Goal: Communication & Community: Answer question/provide support

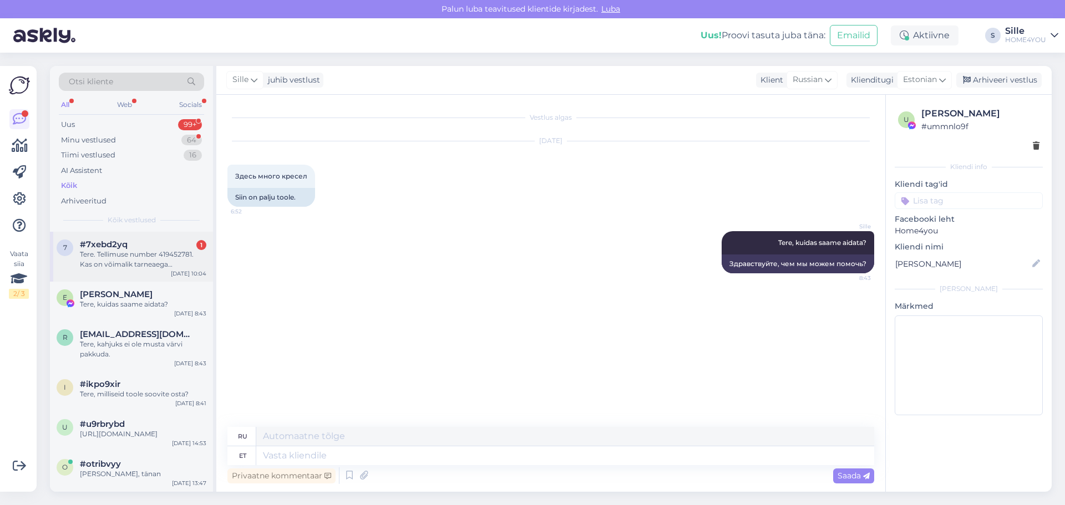
click at [122, 261] on div "Tere. Tellimuse number 419452781. Kas on võimalik tarneaega täpsustada või see …" at bounding box center [143, 260] width 126 height 20
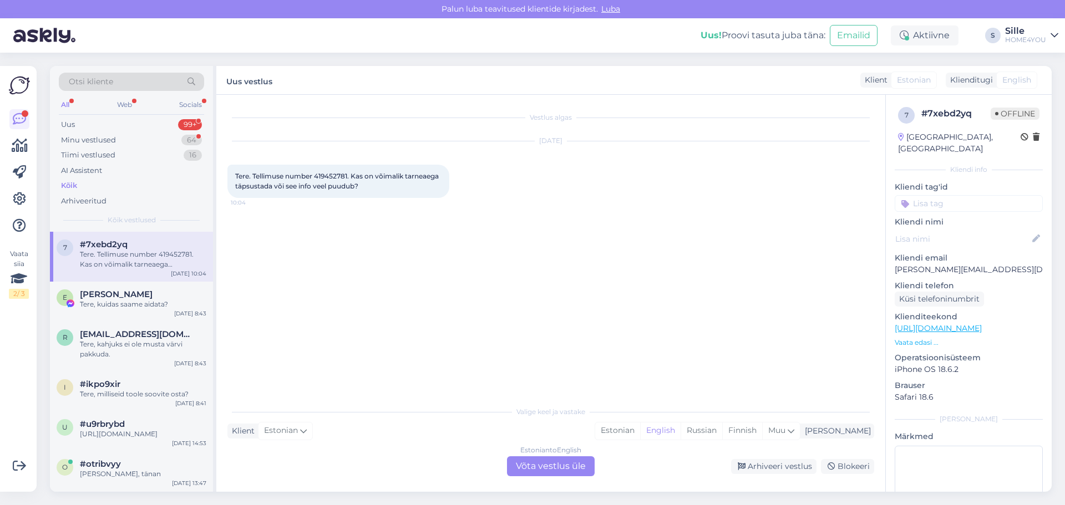
click at [527, 464] on div "Estonian to English Võta vestlus üle" at bounding box center [551, 466] width 88 height 20
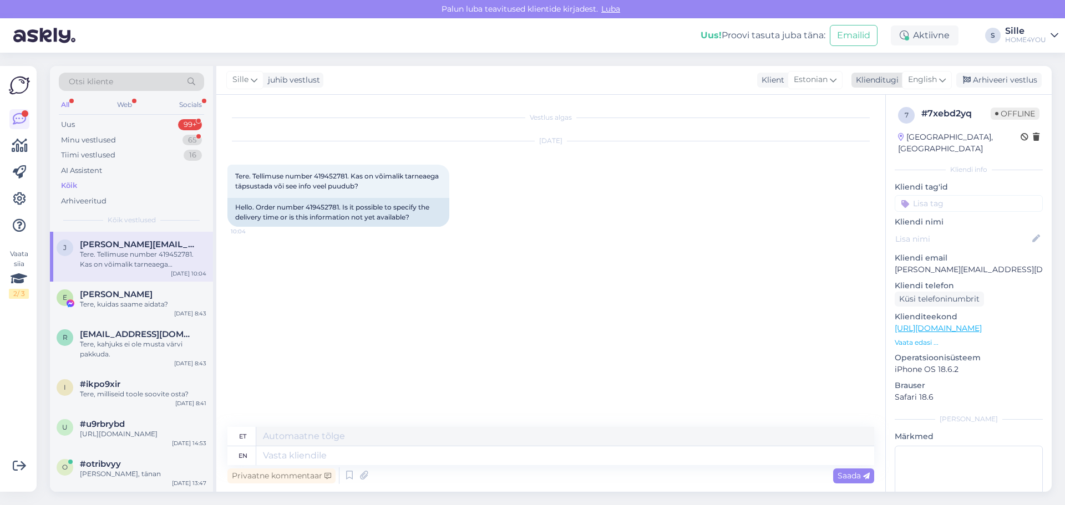
click at [917, 77] on span "English" at bounding box center [922, 80] width 29 height 12
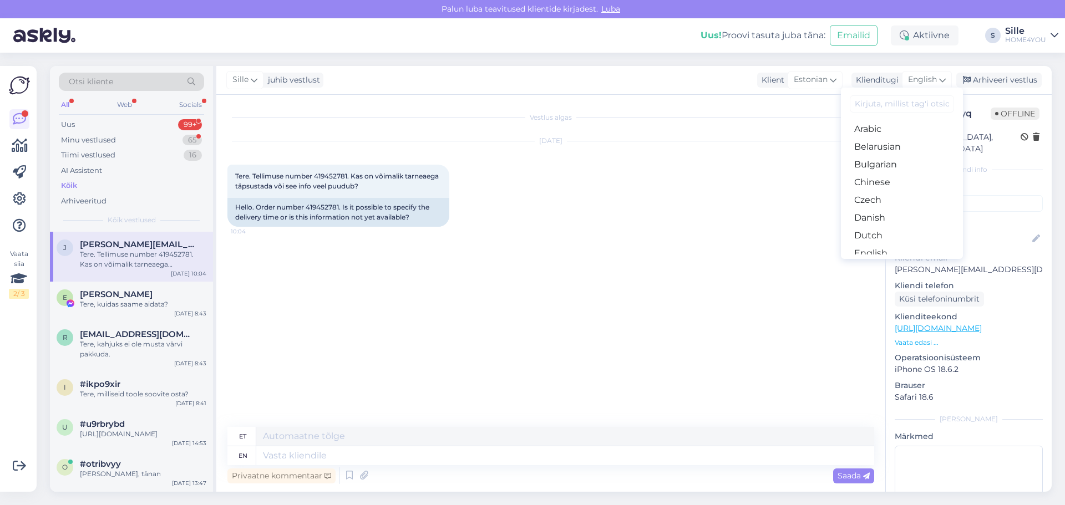
click at [872, 262] on link "Estonian" at bounding box center [902, 271] width 122 height 18
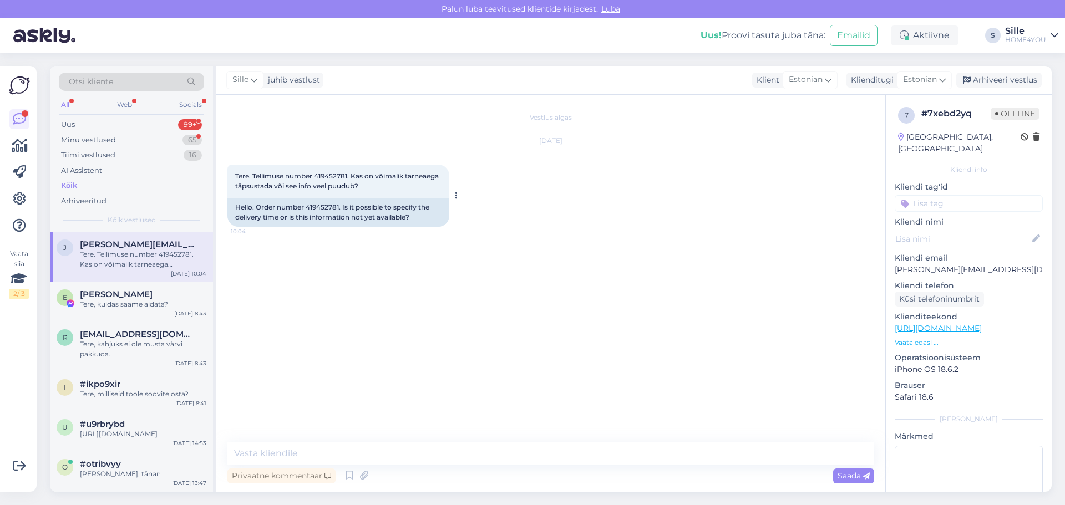
click at [328, 175] on span "Tere. Tellimuse number 419452781. Kas on võimalik tarneaega täpsustada või see …" at bounding box center [337, 181] width 205 height 18
copy span "419452781"
click at [368, 449] on textarea at bounding box center [550, 453] width 647 height 23
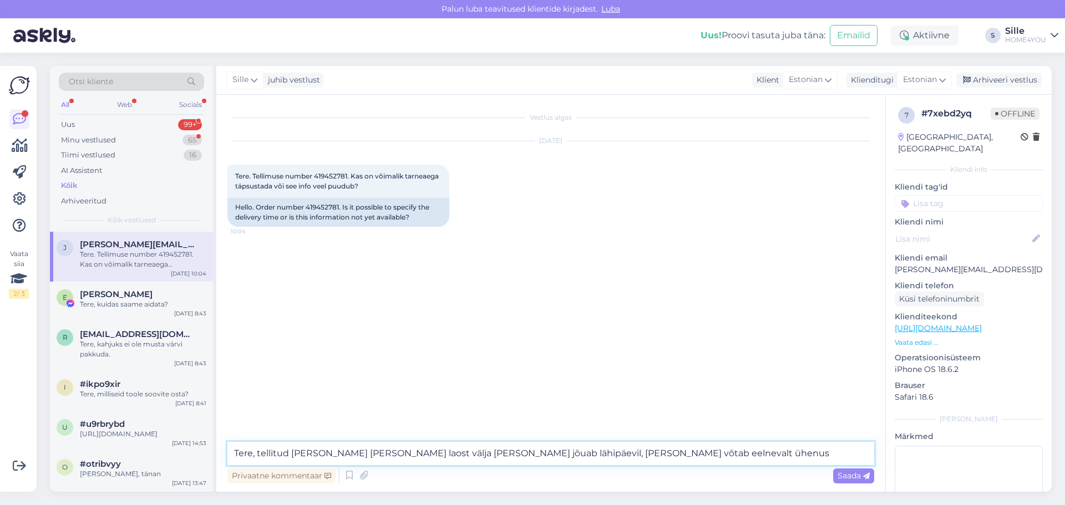
type textarea "Tere, tellitud [PERSON_NAME] [PERSON_NAME] laost välja [PERSON_NAME] jõuab lähi…"
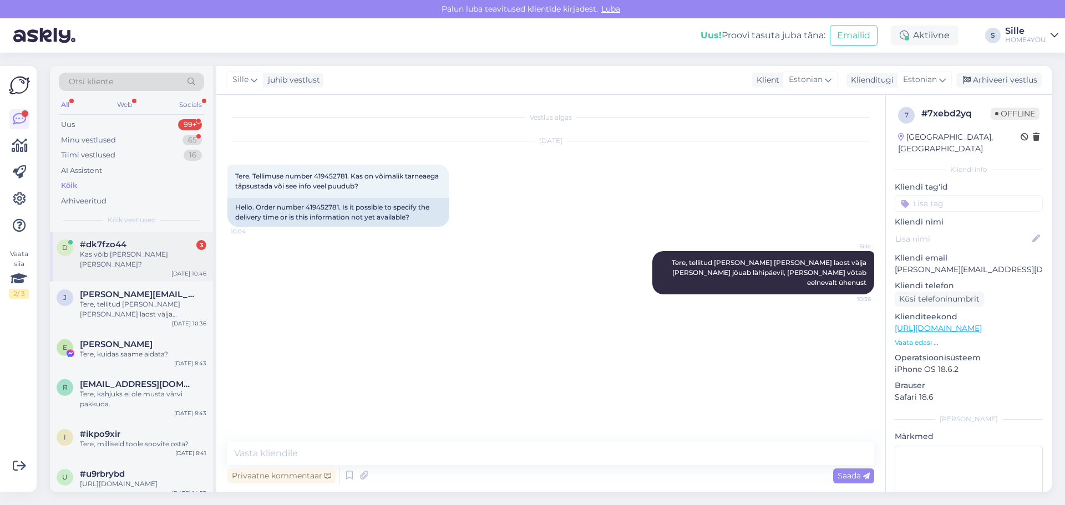
click at [88, 243] on span "#dk7fzo44" at bounding box center [103, 245] width 47 height 10
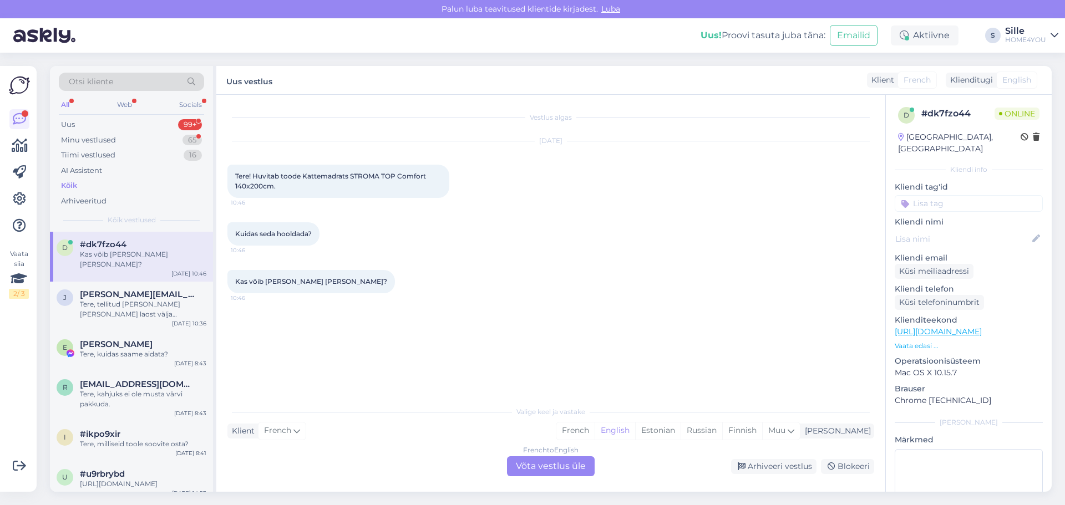
click at [570, 466] on div "French to English Võta vestlus üle" at bounding box center [551, 466] width 88 height 20
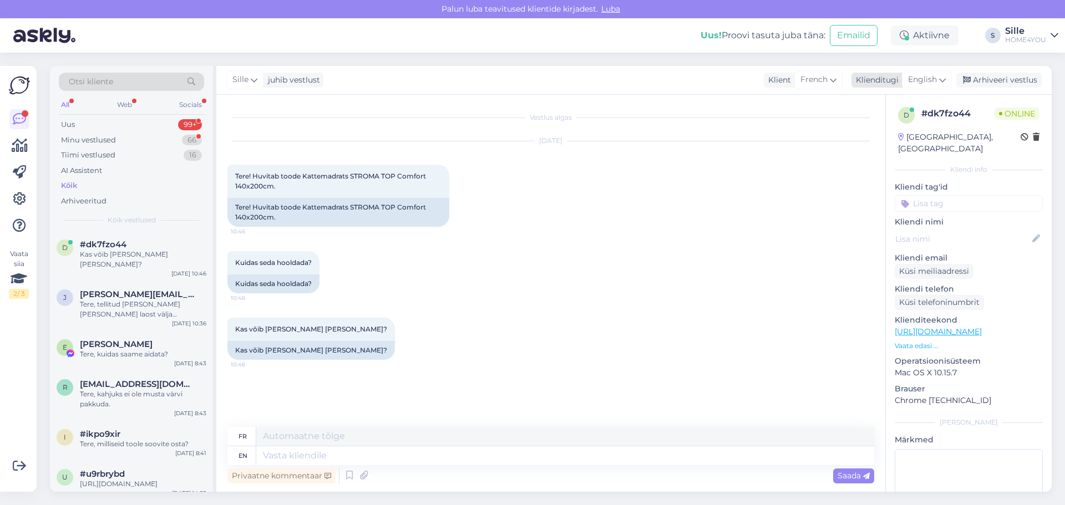
click at [928, 71] on div "Sille juhib vestlust Klient French Klienditugi English Arabic Belarusian Bulgar…" at bounding box center [633, 80] width 835 height 29
click at [931, 76] on span "English" at bounding box center [922, 80] width 29 height 12
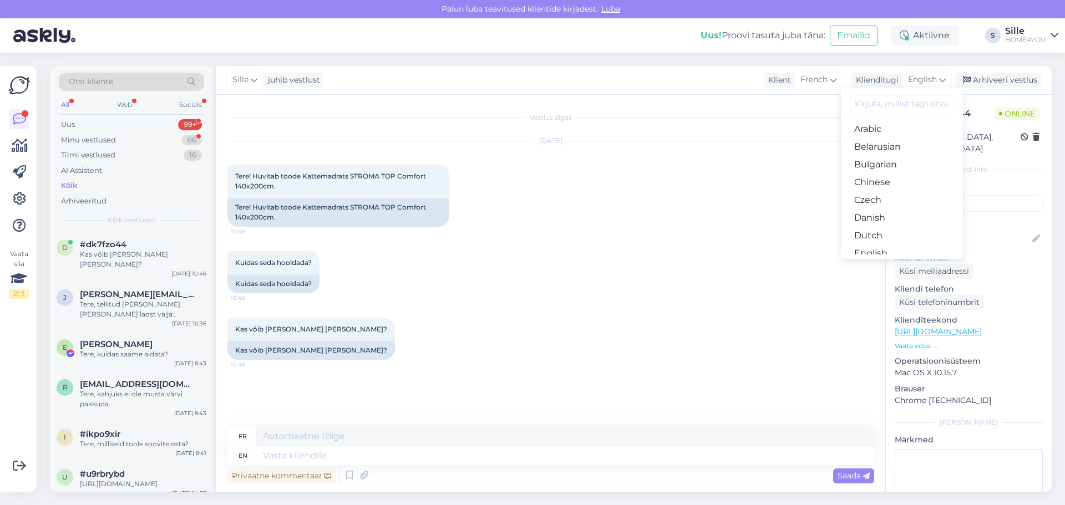
click at [877, 262] on link "Estonian" at bounding box center [902, 271] width 122 height 18
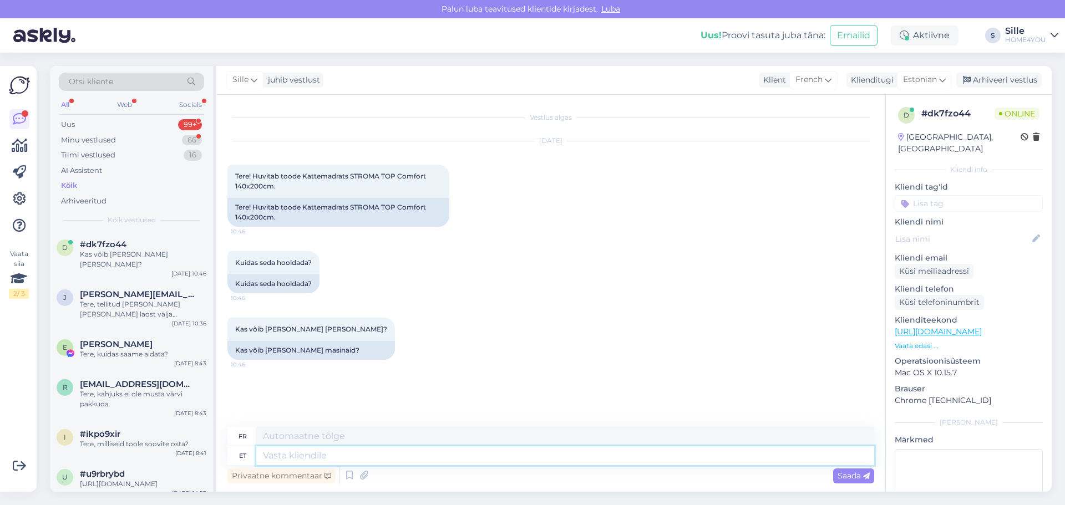
click at [410, 456] on textarea at bounding box center [565, 455] width 618 height 19
drag, startPoint x: 351, startPoint y: 176, endPoint x: 427, endPoint y: 177, distance: 76.0
click at [427, 177] on span "Tere! Huvitab toode Kattemadrats STROMA TOP Comfort 140x200cm." at bounding box center [331, 181] width 192 height 18
copy span "STROMA TOP Comfort"
click at [400, 281] on div "Kuidas seda hooldada? 10:46 Kuidas seda hooldada?" at bounding box center [550, 272] width 647 height 67
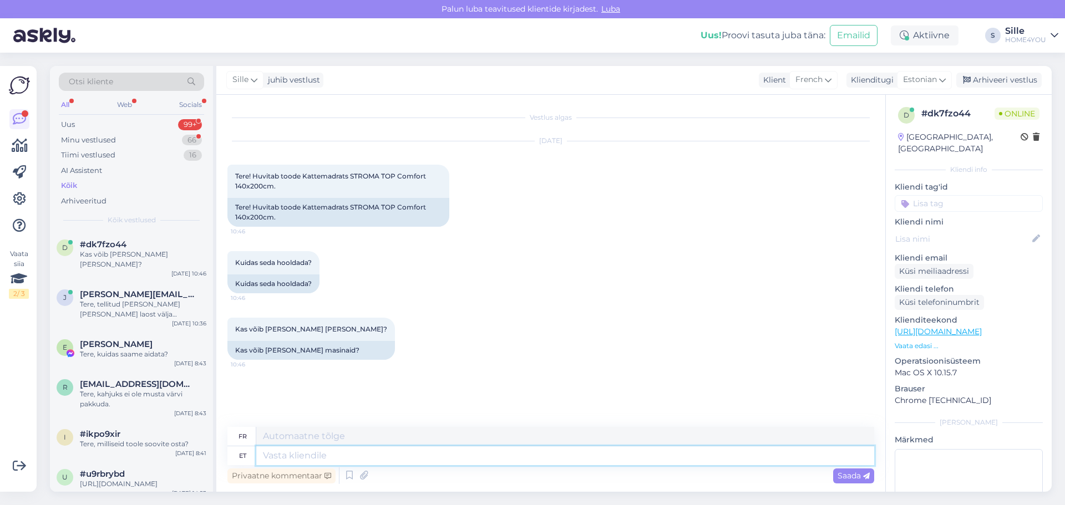
click at [327, 459] on textarea at bounding box center [565, 455] width 618 height 19
type textarea "Tere,"
type textarea "Bonjour,"
type textarea "Tere, võite"
type textarea "Bonjour, vous pouvez"
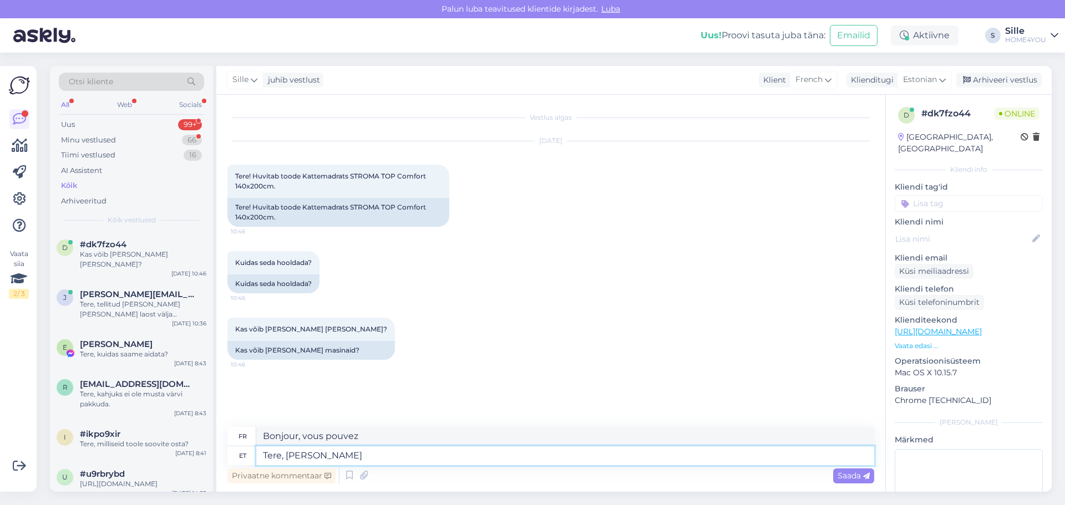
type textarea "Tere, [PERSON_NAME] m"
type textarea "Bonjour, tu peux [PERSON_NAME]"
type textarea "Tere, [PERSON_NAME] [PERSON_NAME]"
type textarea "Bonjour, vous pouvez [PERSON_NAME] en machine."
type textarea "Tere, [PERSON_NAME] [PERSON_NAME] 40"
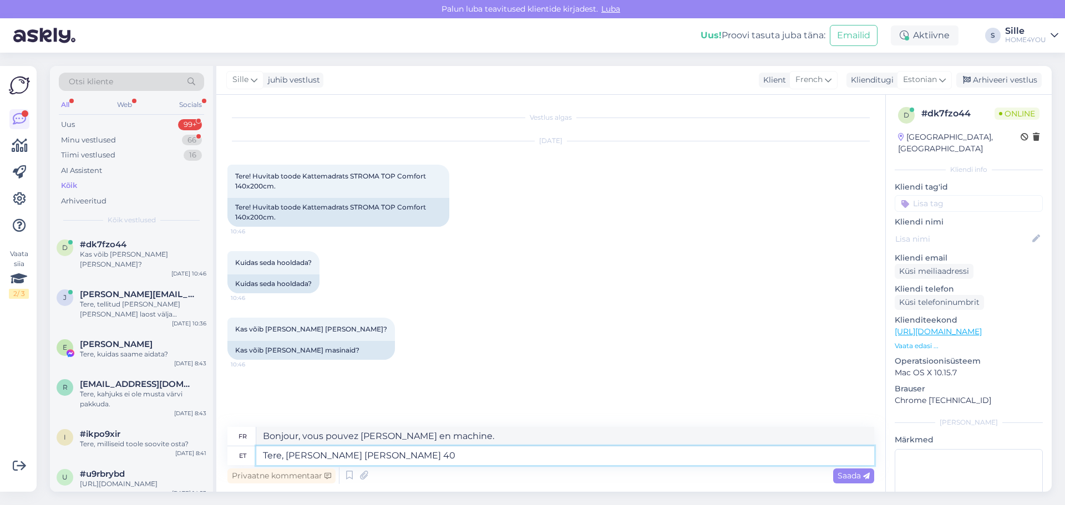
type textarea "Bonjour, vous pouvez laver en machine à 40"
type textarea "Tere, [PERSON_NAME] [PERSON_NAME]"
type textarea "Bonjour, vous pouvez [PERSON_NAME] en machine."
type textarea "Tere, [PERSON_NAME] [PERSON_NAME] madal a"
type textarea "Bonjour, vous pouvez laver en machine à basse température."
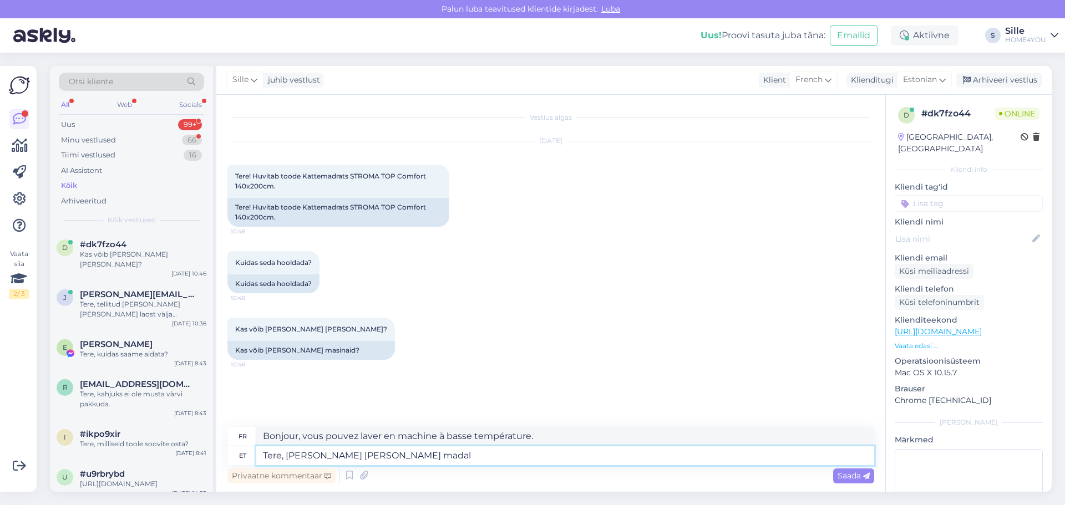
type textarea "Tere, [PERSON_NAME] [PERSON_NAME]"
type textarea "Bonjour, vous pouvez laver le matelas en machine."
type textarea "Tere, [PERSON_NAME] [PERSON_NAME]"
type textarea "Bonjour, vous pouvez laver en machine à basse température."
type textarea "Tere, [PERSON_NAME] [PERSON_NAME] tem"
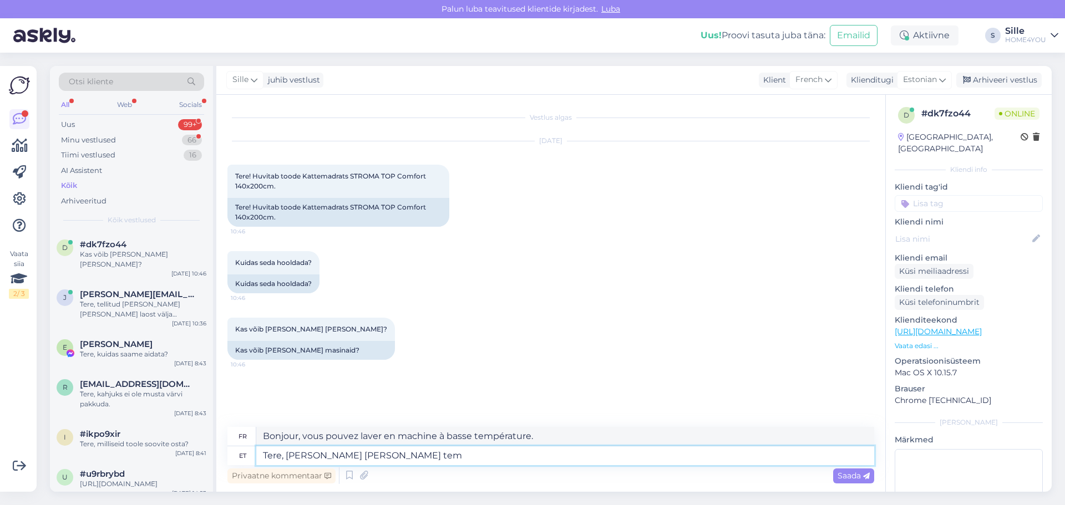
type textarea "Bonjour, vous pouvez laver en machine à basse température"
type textarea "Tere, [PERSON_NAME] [PERSON_NAME] temperaturiga."
type textarea "Bonjour, vous pouvez laver en machine à basse température."
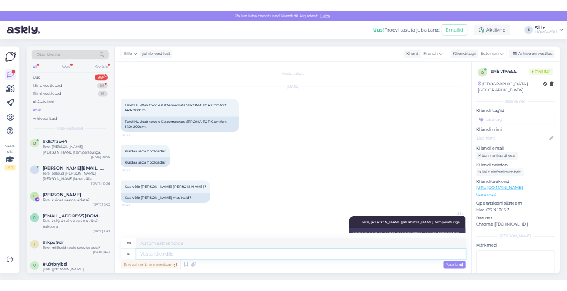
scroll to position [22, 0]
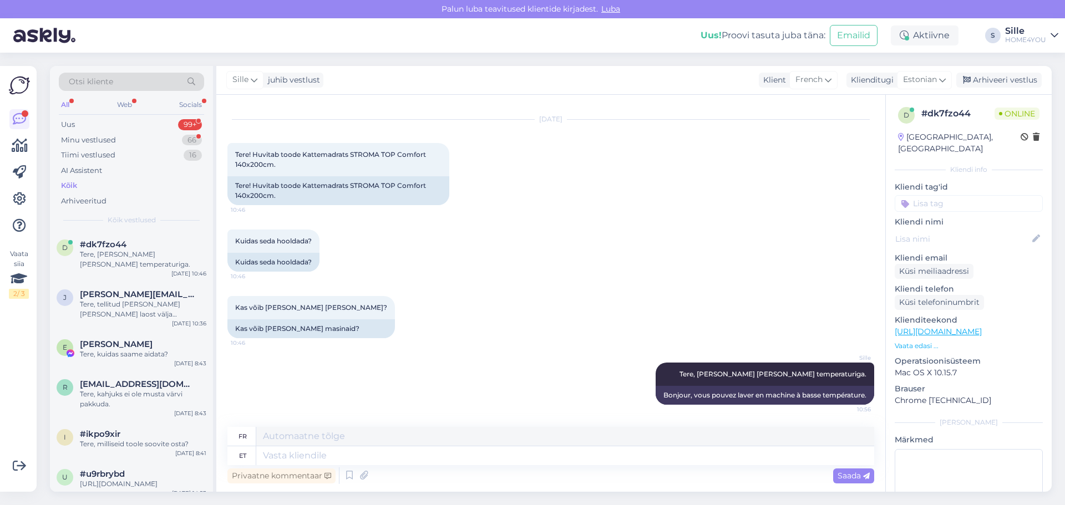
drag, startPoint x: 507, startPoint y: 218, endPoint x: 497, endPoint y: 218, distance: 9.4
click at [503, 217] on div "Kuidas seda hooldada? 10:46 Kuidas seda hooldada?" at bounding box center [550, 250] width 647 height 67
